Goal: Complete application form

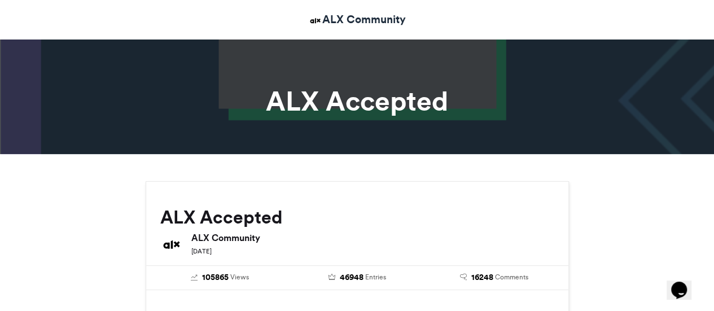
click at [337, 91] on h1 "ALX Accepted" at bounding box center [357, 100] width 626 height 27
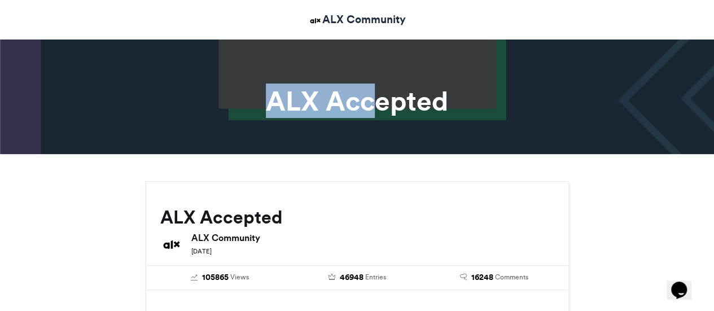
drag, startPoint x: 334, startPoint y: 74, endPoint x: 375, endPoint y: 104, distance: 50.8
click at [375, 104] on section "ALX Accepted" at bounding box center [357, 92] width 714 height 123
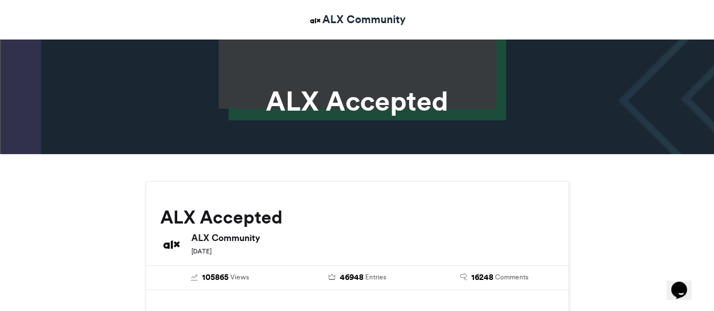
click at [488, 112] on h1 "ALX Accepted" at bounding box center [357, 100] width 626 height 27
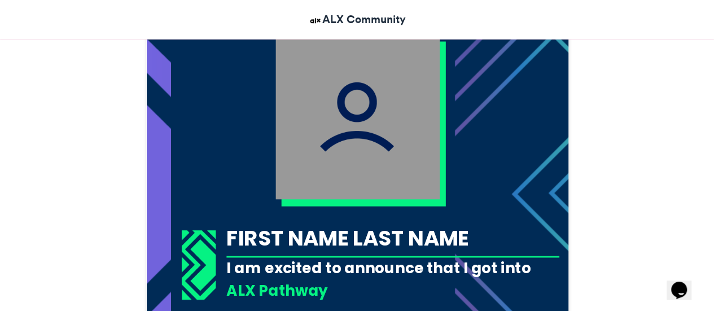
scroll to position [395, 0]
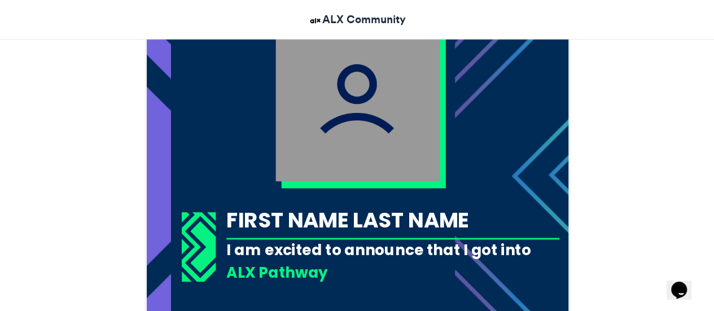
click at [280, 218] on div "FIRST NAME LAST NAME" at bounding box center [392, 219] width 333 height 29
click at [305, 218] on div "FIRST NAME LAST NAME" at bounding box center [392, 219] width 333 height 29
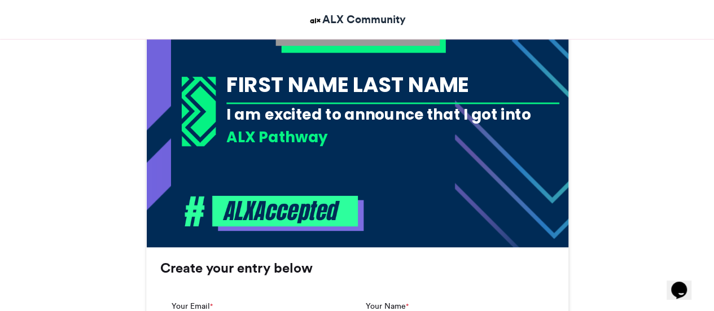
scroll to position [677, 0]
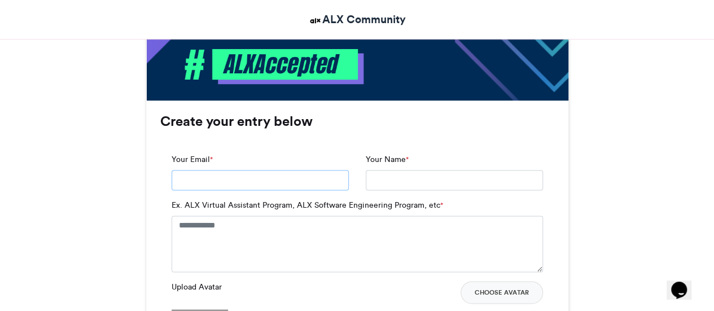
click at [282, 185] on input "Your Email *" at bounding box center [260, 180] width 177 height 20
type input "**********"
click at [387, 185] on input "Your Name *" at bounding box center [454, 180] width 177 height 20
type input "**********"
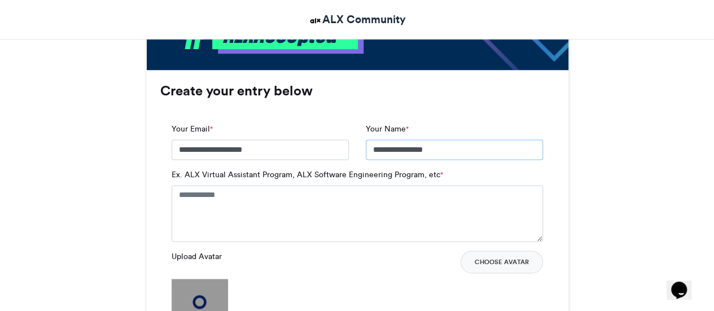
scroll to position [734, 0]
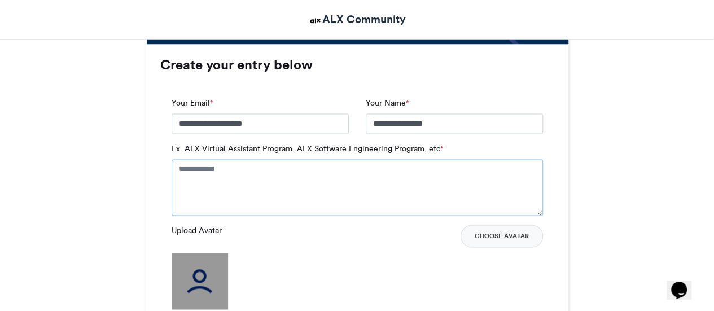
click at [184, 166] on textarea "Ex. ALX Virtual Assistant Program, ALX Software Engineering Program, etc *" at bounding box center [357, 187] width 371 height 56
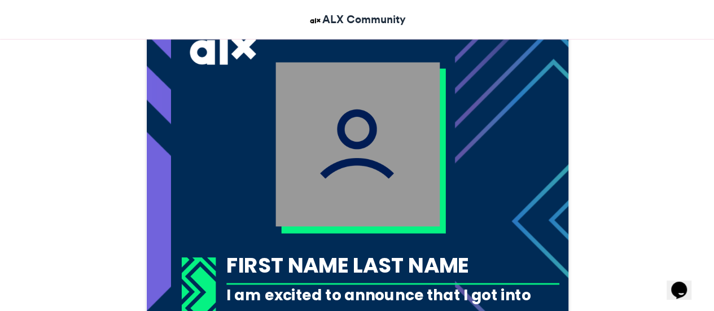
scroll to position [339, 0]
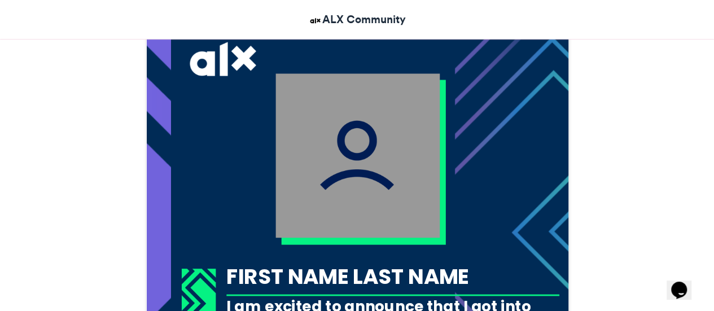
type textarea "**********"
click at [385, 195] on img at bounding box center [357, 155] width 164 height 164
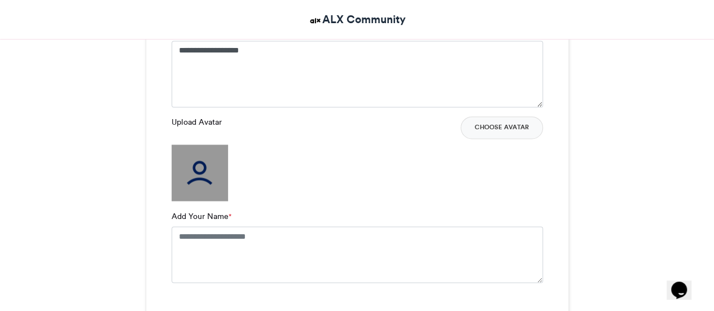
scroll to position [903, 0]
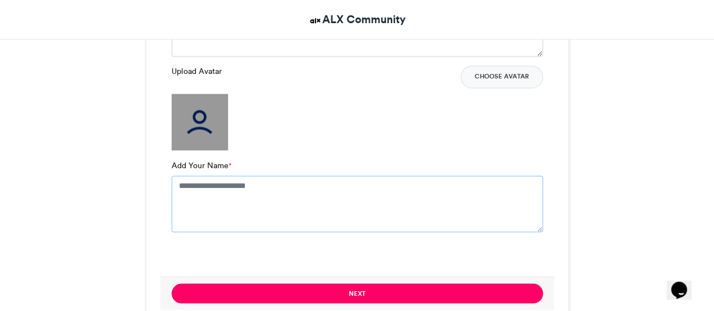
click at [221, 189] on textarea "Add Your Name *" at bounding box center [357, 203] width 371 height 56
type textarea "**********"
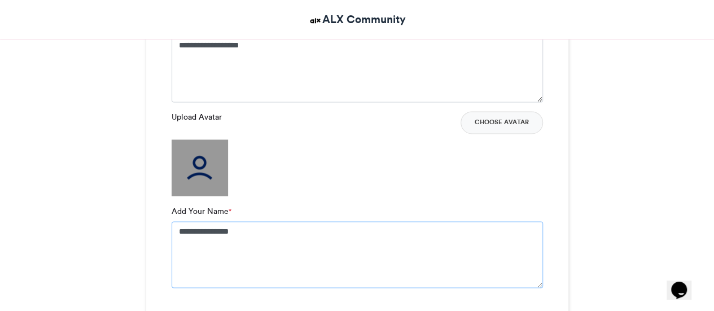
scroll to position [846, 0]
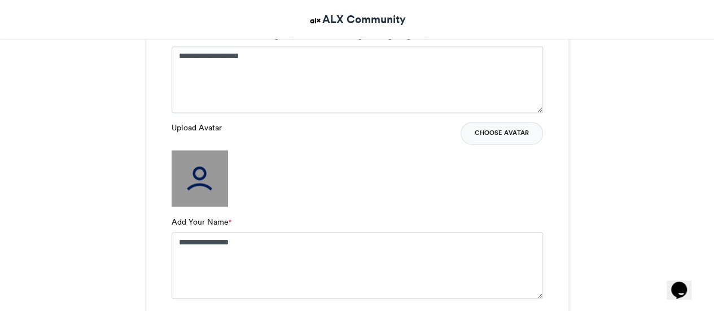
click at [491, 134] on button "Choose Avatar" at bounding box center [501, 133] width 82 height 23
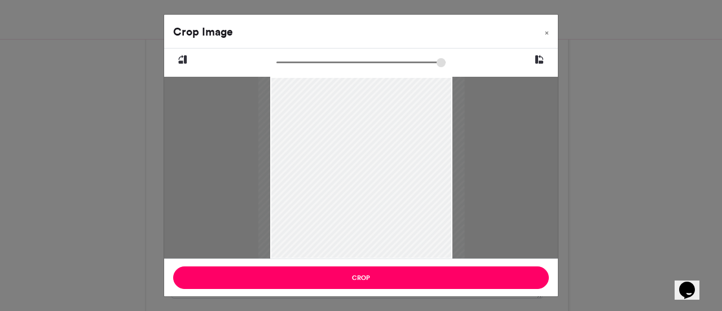
type input "******"
drag, startPoint x: 281, startPoint y: 63, endPoint x: 267, endPoint y: 66, distance: 13.8
click at [276, 66] on input "zoom" at bounding box center [360, 62] width 169 height 11
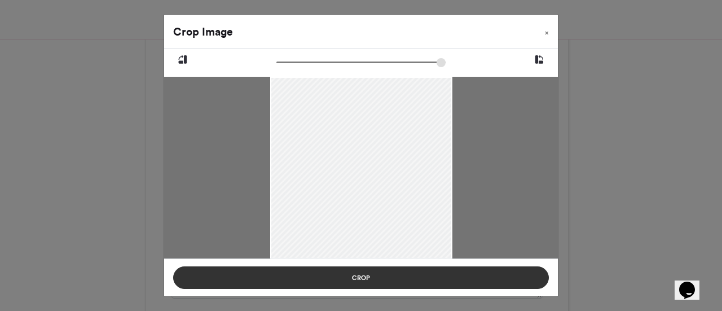
click at [362, 270] on button "Crop" at bounding box center [361, 277] width 376 height 23
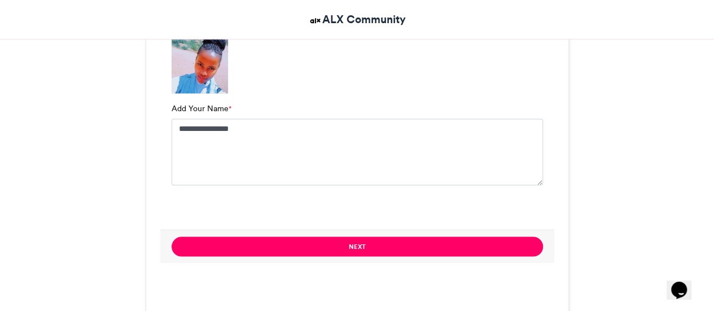
scroll to position [959, 0]
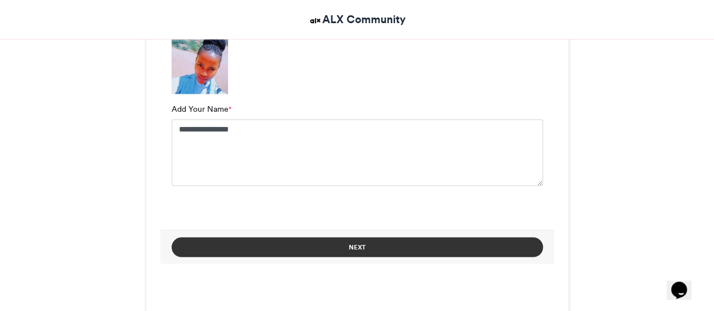
click at [368, 244] on button "Next" at bounding box center [357, 247] width 371 height 20
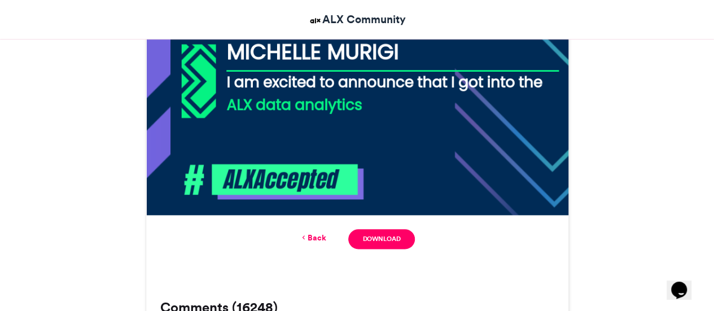
scroll to position [564, 0]
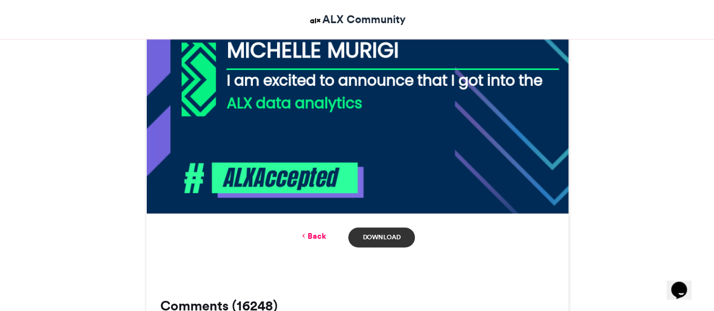
click at [394, 234] on link "Download" at bounding box center [381, 237] width 66 height 20
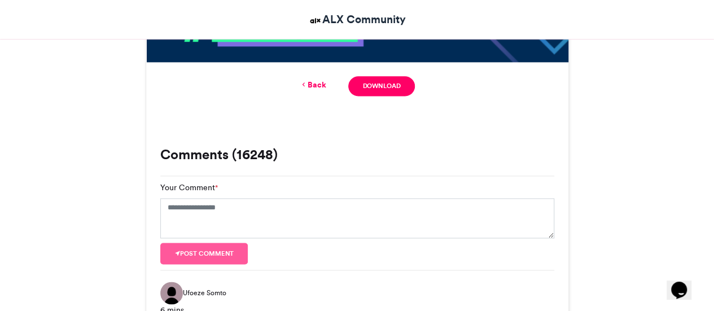
scroll to position [734, 0]
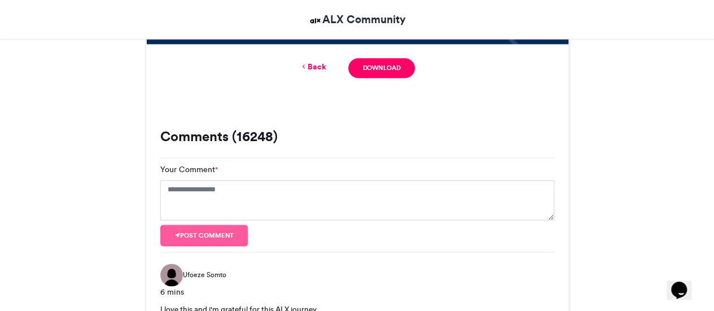
click at [314, 64] on link "Back" at bounding box center [312, 67] width 27 height 12
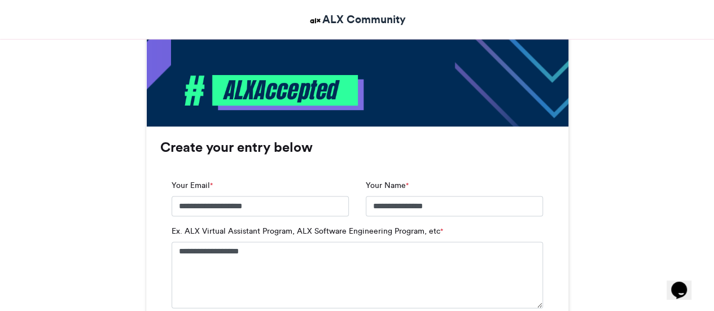
scroll to position [669, 0]
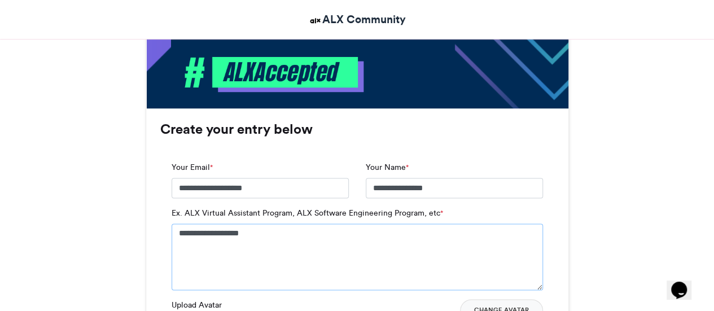
click at [248, 235] on textarea "**********" at bounding box center [357, 256] width 371 height 67
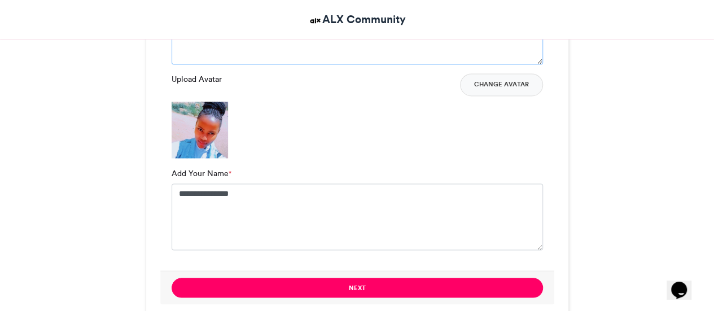
scroll to position [951, 0]
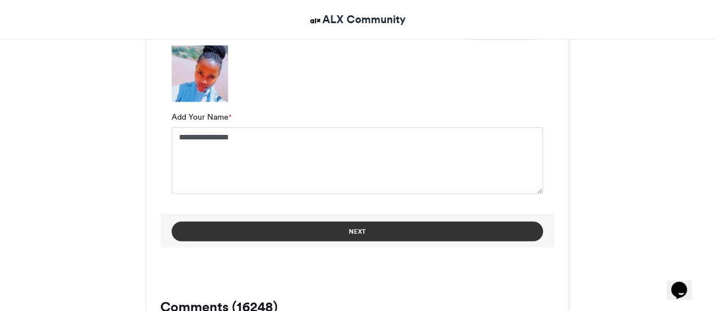
type textarea "**********"
click at [353, 229] on button "Next" at bounding box center [357, 231] width 371 height 20
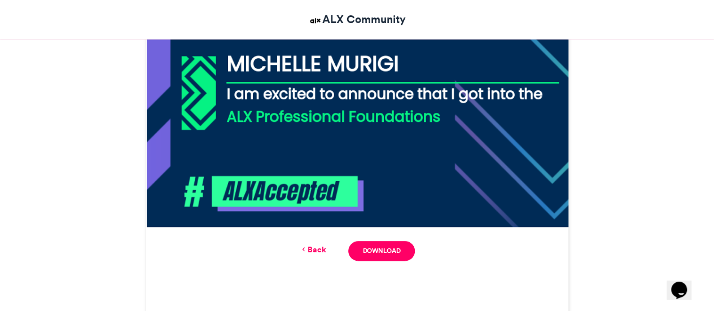
scroll to position [613, 0]
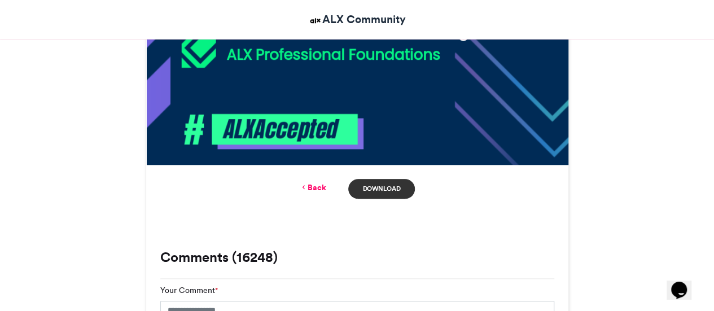
click at [371, 184] on link "Download" at bounding box center [381, 189] width 66 height 20
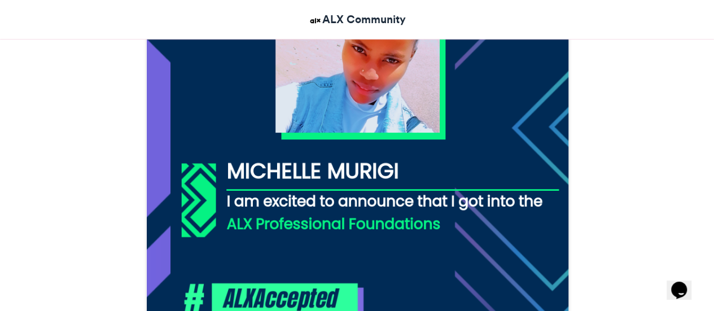
scroll to position [444, 0]
